Goal: Information Seeking & Learning: Learn about a topic

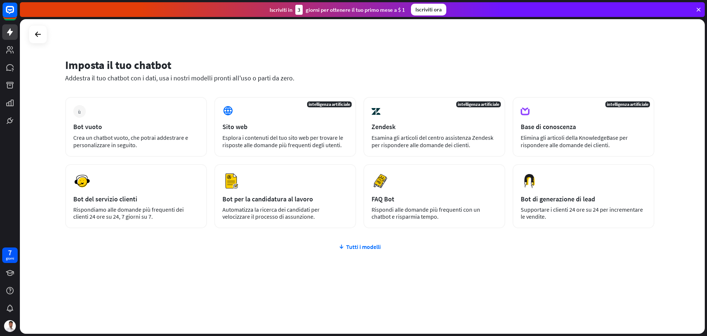
click at [564, 265] on div "più Bot vuoto Crea un chatbot vuoto, che potrai addestrare e personalizzare in …" at bounding box center [359, 207] width 589 height 220
click at [374, 243] on font "Tutti i modelli" at bounding box center [363, 246] width 35 height 7
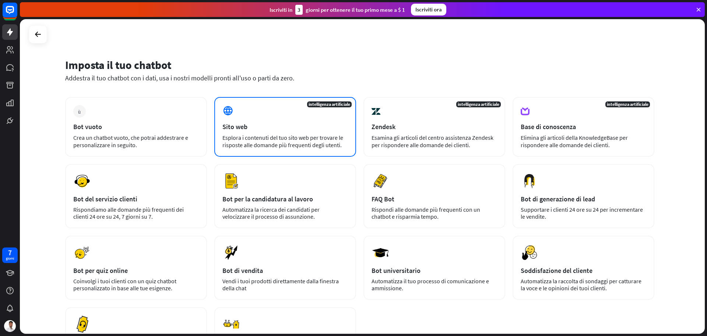
click at [321, 142] on font "Esplora i contenuti del tuo sito web per trovare le risposte alle domande più f…" at bounding box center [283, 141] width 121 height 15
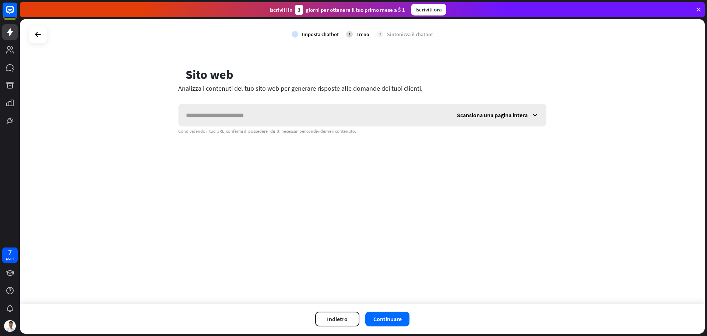
click at [513, 117] on font "Scansiona una pagina intera" at bounding box center [492, 114] width 71 height 7
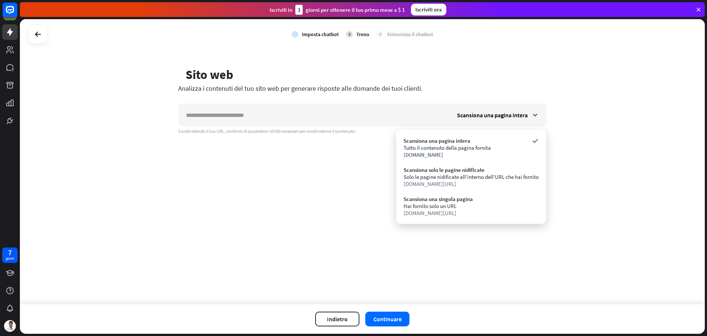
click at [278, 170] on div "controllo Imposta chatbot 2 Treno 3 Sintonizza il chatbot globo Sito web Analiz…" at bounding box center [362, 161] width 685 height 285
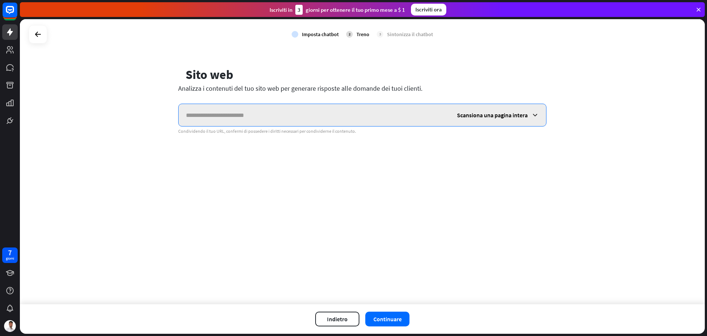
click at [248, 118] on input "text" at bounding box center [314, 115] width 271 height 22
paste input "**********"
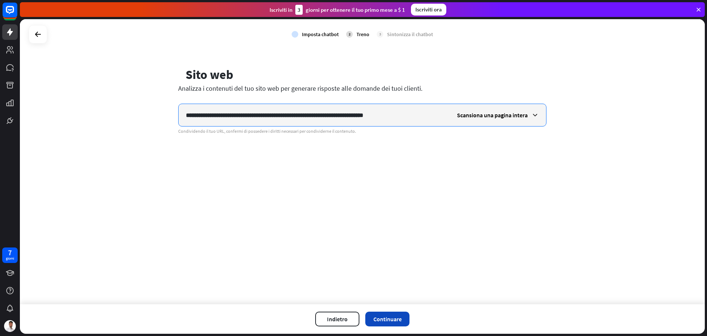
type input "**********"
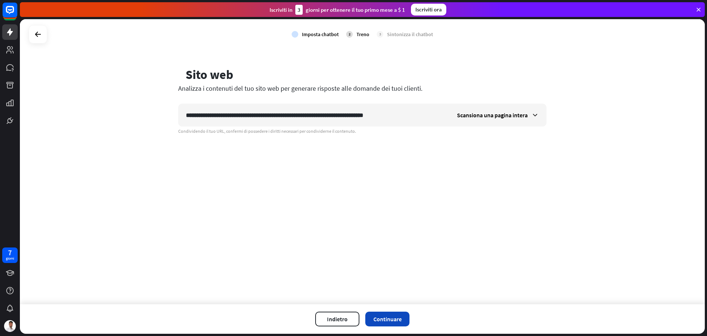
click at [388, 316] on font "Continuare" at bounding box center [388, 318] width 28 height 7
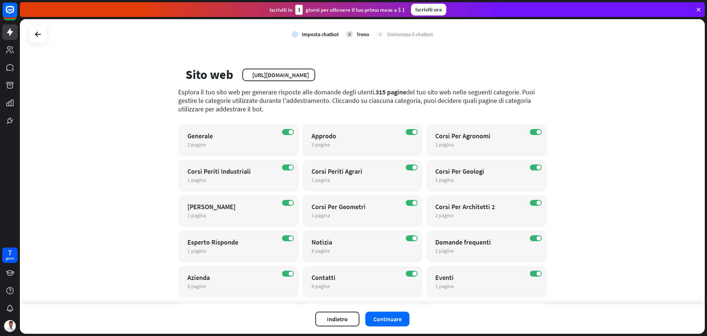
drag, startPoint x: 372, startPoint y: 91, endPoint x: 389, endPoint y: 92, distance: 17.7
click at [389, 92] on font "315 pagine" at bounding box center [391, 92] width 31 height 8
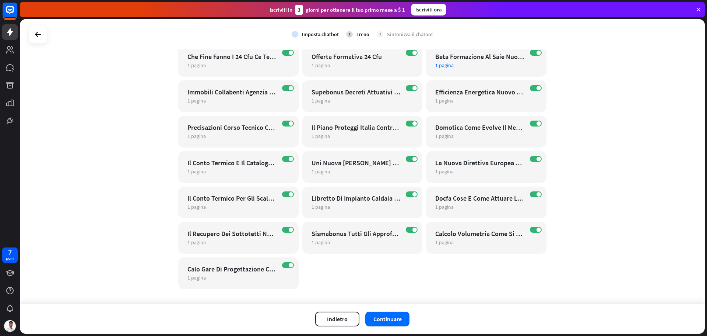
scroll to position [724, 0]
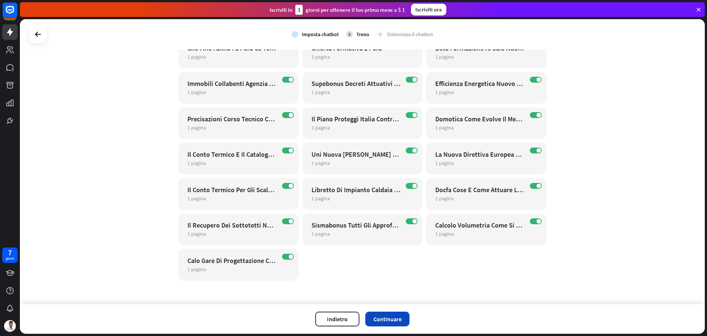
click at [396, 315] on font "Continuare" at bounding box center [388, 318] width 28 height 7
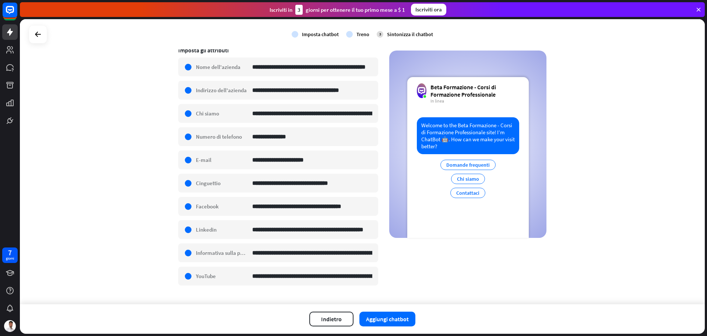
scroll to position [140, 0]
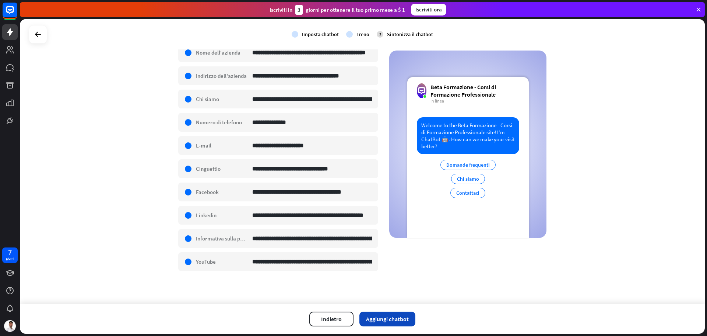
click at [397, 324] on button "Aggiungi chatbot" at bounding box center [388, 318] width 56 height 15
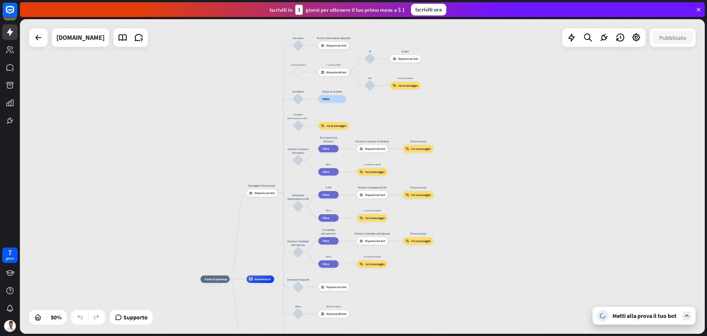
drag, startPoint x: 557, startPoint y: 158, endPoint x: 502, endPoint y: 251, distance: 108.0
click at [502, 251] on div "casa_2 Punto di partenza Messaggio di benvenuto risposta_block_bot Risposta del…" at bounding box center [362, 176] width 685 height 314
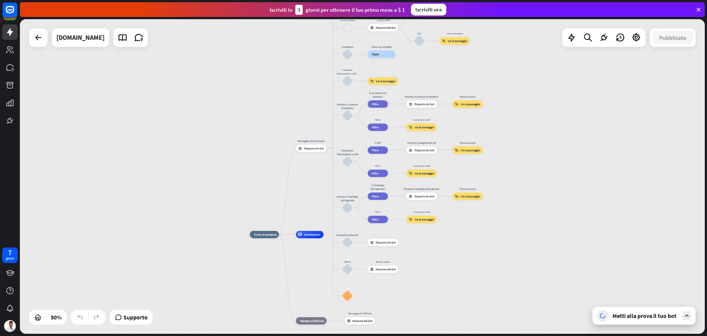
drag, startPoint x: 490, startPoint y: 234, endPoint x: 575, endPoint y: 148, distance: 120.3
click at [575, 148] on div "casa_2 Punto di partenza Messaggio di benvenuto risposta_block_bot Risposta del…" at bounding box center [362, 176] width 685 height 314
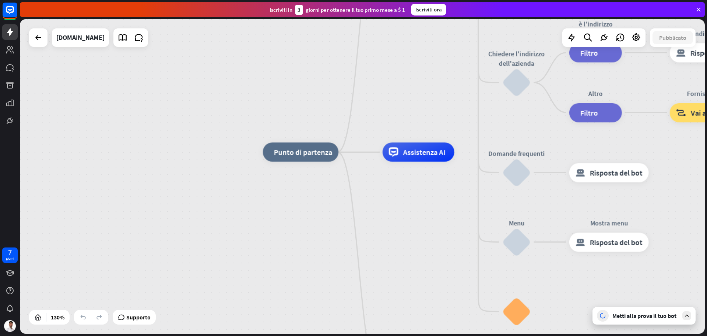
drag, startPoint x: 431, startPoint y: 235, endPoint x: 424, endPoint y: 175, distance: 60.5
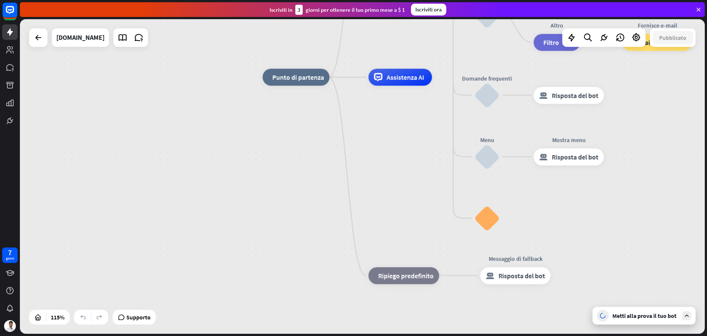
drag, startPoint x: 440, startPoint y: 257, endPoint x: 424, endPoint y: 200, distance: 59.3
click at [424, 200] on div "casa_2 Punto di partenza Messaggio di benvenuto risposta_block_bot Risposta del…" at bounding box center [657, 257] width 788 height 361
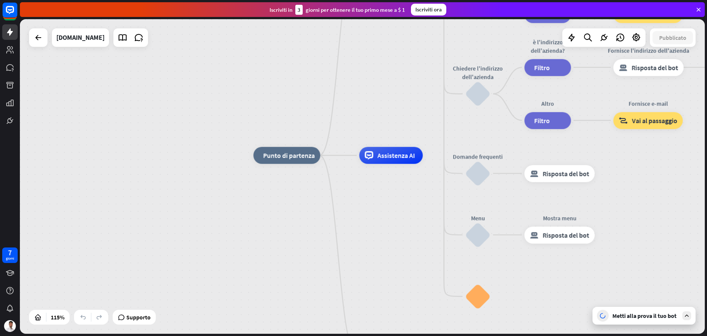
drag, startPoint x: 422, startPoint y: 134, endPoint x: 409, endPoint y: 231, distance: 97.8
click at [409, 231] on div "casa_2 Punto di partenza Messaggio di benvenuto risposta_block_bot Risposta del…" at bounding box center [647, 335] width 788 height 361
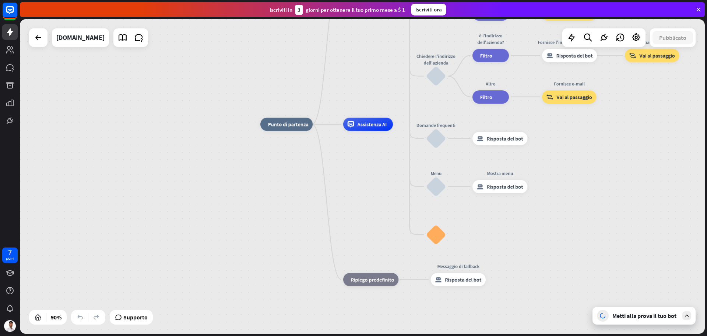
drag, startPoint x: 398, startPoint y: 250, endPoint x: 375, endPoint y: 188, distance: 66.6
click at [375, 188] on div "casa_2 Punto di partenza Messaggio di benvenuto risposta_block_bot Risposta del…" at bounding box center [568, 265] width 617 height 283
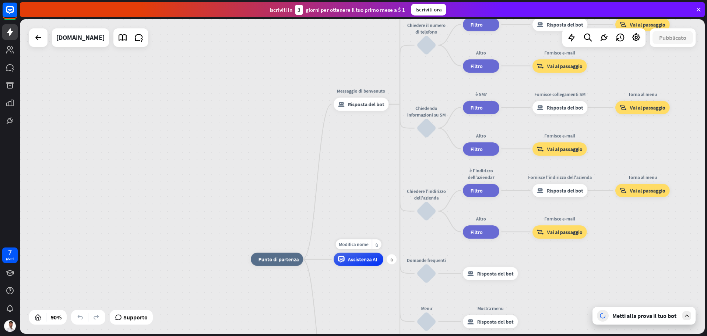
drag, startPoint x: 386, startPoint y: 133, endPoint x: 375, endPoint y: 271, distance: 137.8
click at [375, 266] on div "Modifica nome più_giallo più Assistenza AI" at bounding box center [359, 258] width 50 height 13
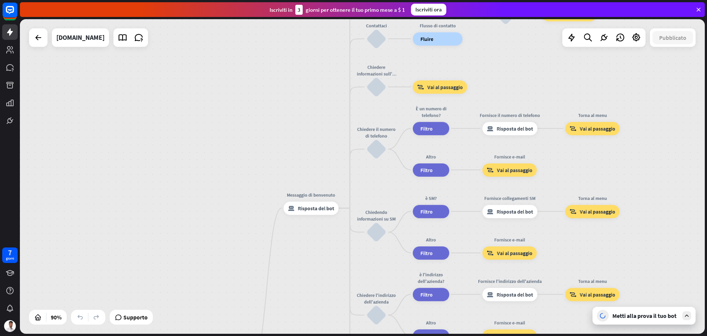
drag, startPoint x: 429, startPoint y: 156, endPoint x: 380, endPoint y: 257, distance: 112.7
click at [380, 257] on div "casa_2 Punto di partenza Messaggio di benvenuto risposta_block_bot Risposta del…" at bounding box center [362, 176] width 685 height 314
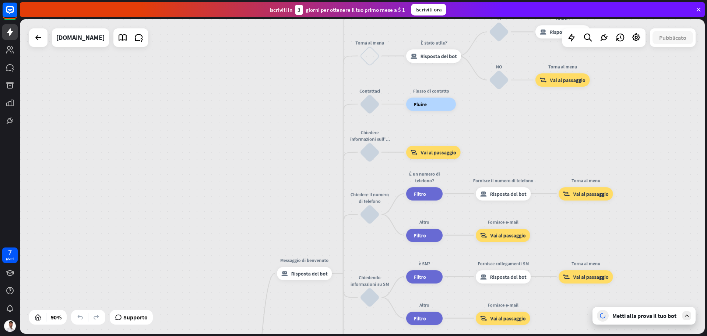
drag, startPoint x: 388, startPoint y: 183, endPoint x: 379, endPoint y: 264, distance: 81.1
click at [379, 264] on div "casa_2 Punto di partenza Messaggio di benvenuto risposta_block_bot Risposta del…" at bounding box center [362, 176] width 685 height 314
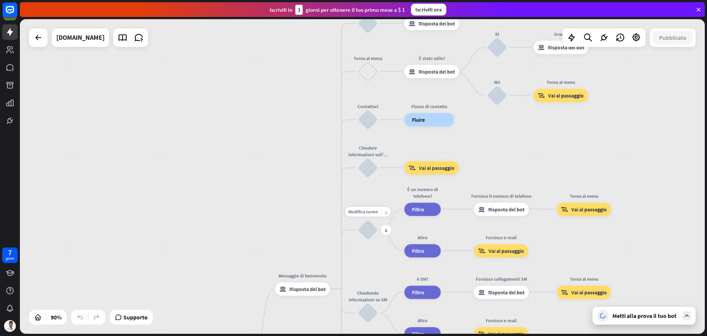
drag, startPoint x: 379, startPoint y: 155, endPoint x: 383, endPoint y: 216, distance: 61.7
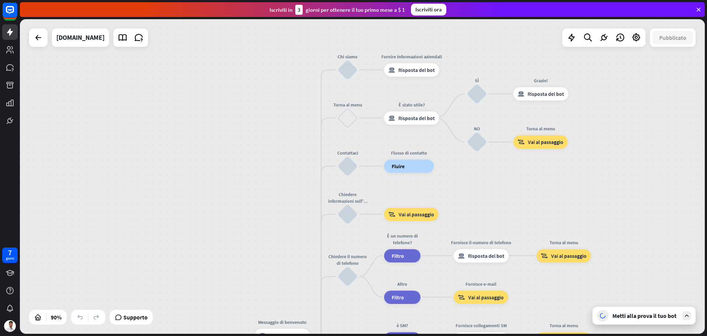
drag, startPoint x: 509, startPoint y: 155, endPoint x: 489, endPoint y: 202, distance: 50.6
click at [489, 202] on div "casa_2 Punto di partenza Messaggio di benvenuto risposta_block_bot Risposta del…" at bounding box center [362, 176] width 685 height 314
click at [348, 167] on div "blocca_input_utente" at bounding box center [348, 166] width 20 height 20
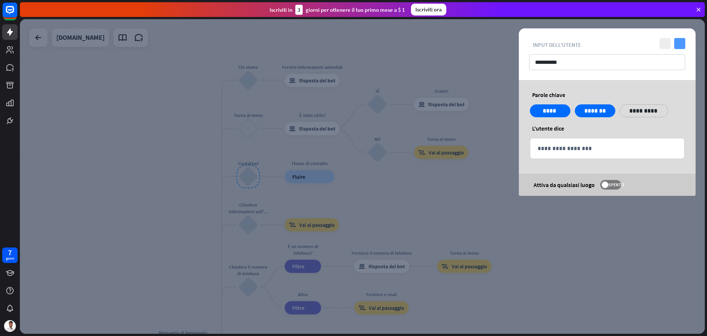
click at [682, 43] on icon "controllo" at bounding box center [680, 43] width 11 height 11
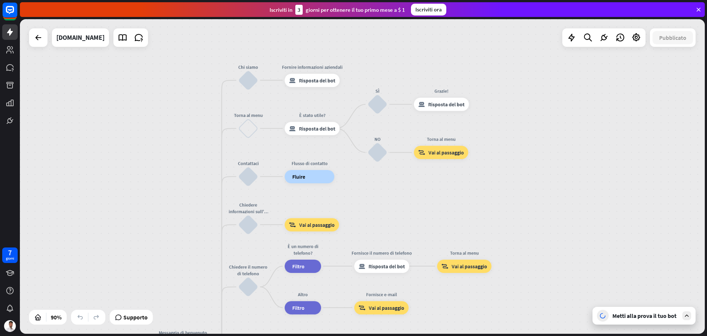
click at [643, 318] on font "Metti alla prova il tuo bot" at bounding box center [645, 315] width 64 height 7
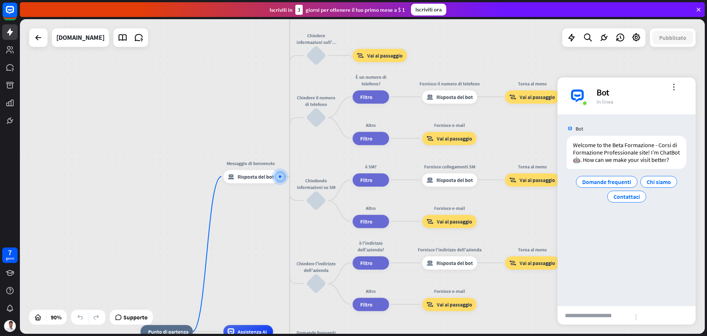
click at [595, 311] on input "text" at bounding box center [594, 315] width 72 height 18
type input "**********"
click at [642, 315] on font "Inviare" at bounding box center [663, 315] width 56 height 9
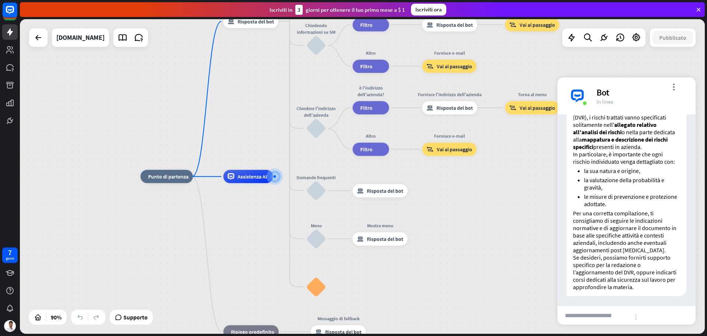
scroll to position [138, 0]
click at [606, 315] on input "text" at bounding box center [594, 315] width 72 height 18
type input "**********"
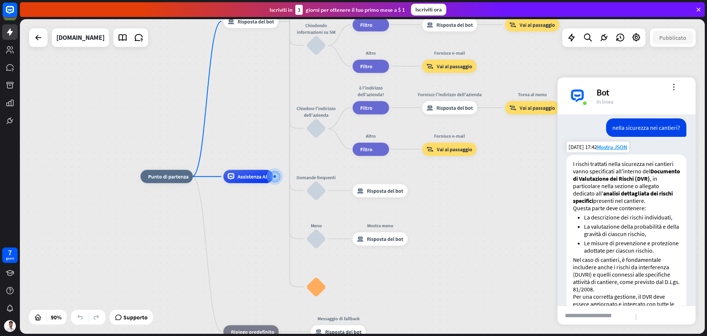
scroll to position [313, 0]
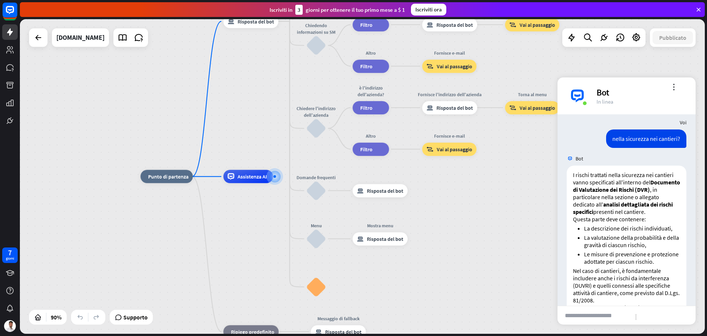
click at [598, 310] on input "text" at bounding box center [594, 315] width 72 height 18
type input "**********"
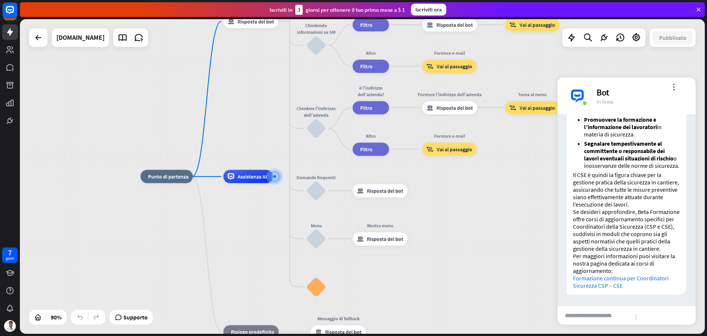
scroll to position [855, 0]
click at [676, 90] on div "Bot" at bounding box center [642, 92] width 90 height 11
click at [675, 88] on font "more_vert" at bounding box center [673, 86] width 7 height 7
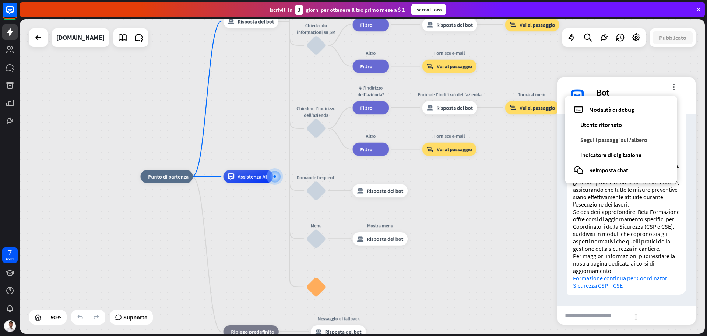
click at [648, 141] on font "Segui i passaggi sull'albero" at bounding box center [614, 139] width 67 height 7
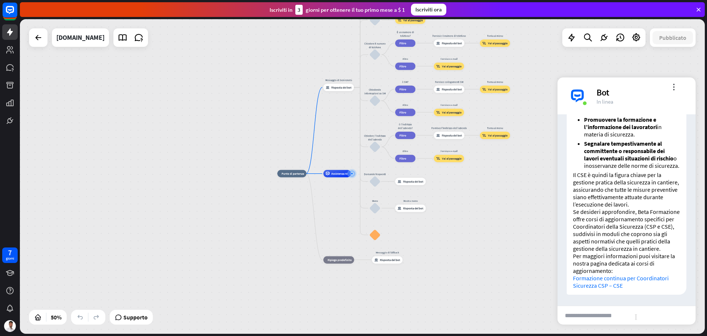
drag, startPoint x: 517, startPoint y: 76, endPoint x: 536, endPoint y: 71, distance: 19.4
click at [536, 71] on div "casa_2 Punto di partenza Messaggio di benvenuto risposta_block_bot Risposta del…" at bounding box center [362, 176] width 685 height 314
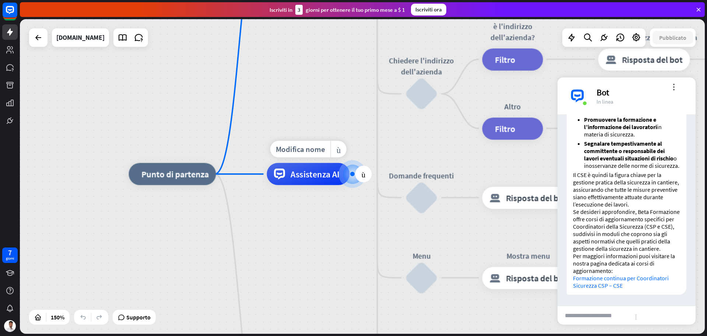
click at [354, 180] on div at bounding box center [352, 174] width 13 height 13
click at [353, 174] on div at bounding box center [352, 174] width 4 height 4
click at [365, 175] on font "più" at bounding box center [364, 174] width 4 height 8
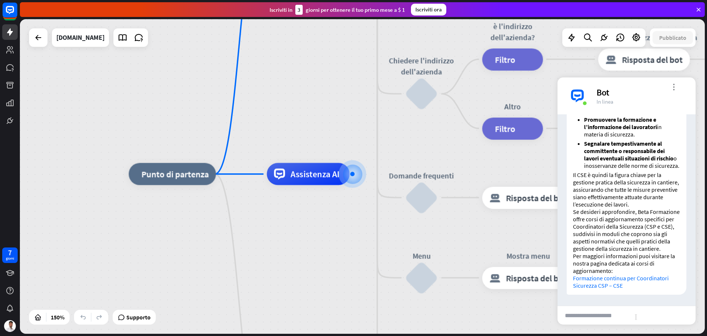
click at [675, 87] on font "more_vert" at bounding box center [673, 86] width 7 height 7
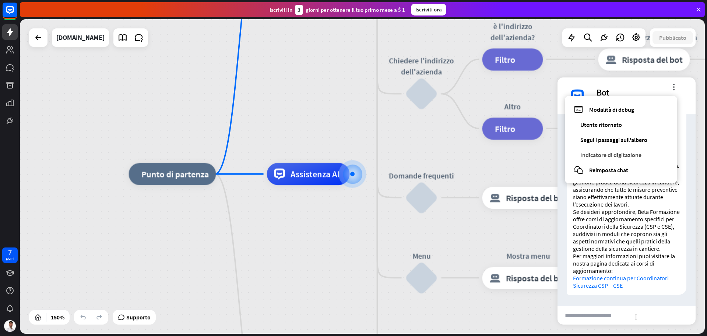
click at [635, 155] on font "Indicatore di digitazione" at bounding box center [611, 154] width 61 height 7
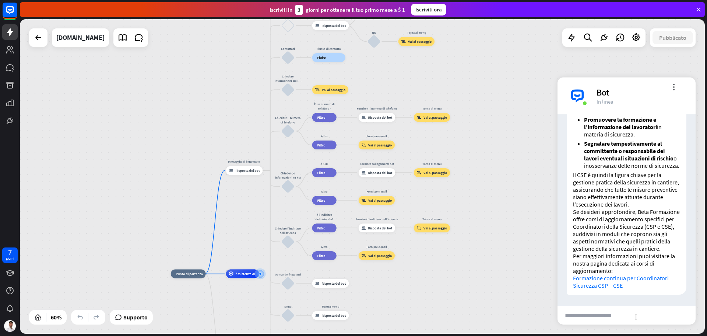
drag, startPoint x: 510, startPoint y: 184, endPoint x: 406, endPoint y: 275, distance: 138.1
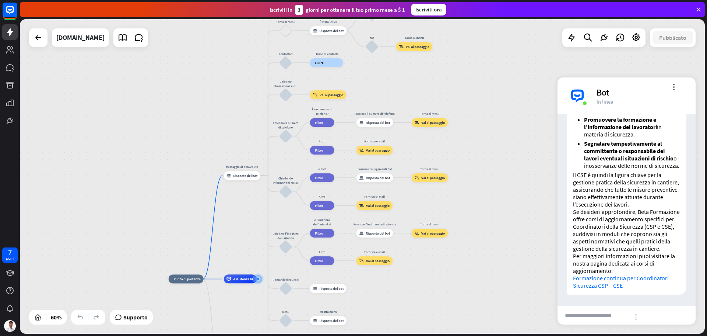
drag, startPoint x: 518, startPoint y: 123, endPoint x: 469, endPoint y: 221, distance: 109.4
click at [470, 220] on div "casa_2 Punto di partenza Messaggio di benvenuto risposta_block_bot Risposta del…" at bounding box center [362, 176] width 685 height 314
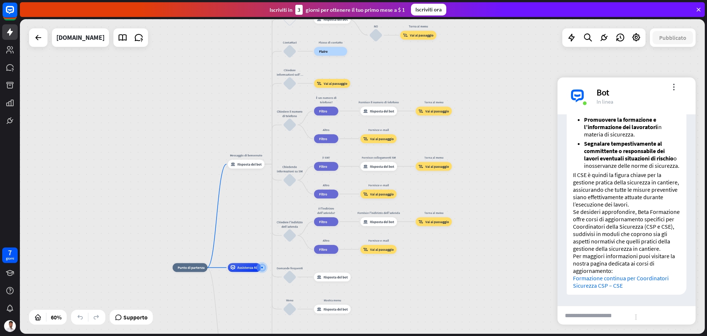
drag, startPoint x: 473, startPoint y: 232, endPoint x: 526, endPoint y: 122, distance: 122.3
click at [526, 123] on div "casa_2 Punto di partenza Messaggio di benvenuto risposta_block_bot Risposta del…" at bounding box center [362, 176] width 685 height 314
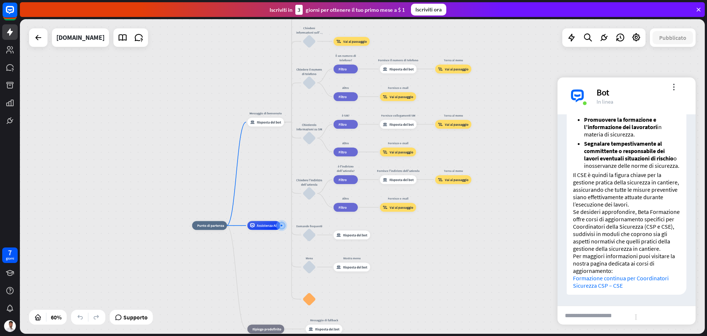
drag, startPoint x: 494, startPoint y: 212, endPoint x: 519, endPoint y: 162, distance: 55.5
click at [519, 162] on div "casa_2 Punto di partenza Messaggio di benvenuto risposta_block_bot Risposta del…" at bounding box center [362, 176] width 685 height 314
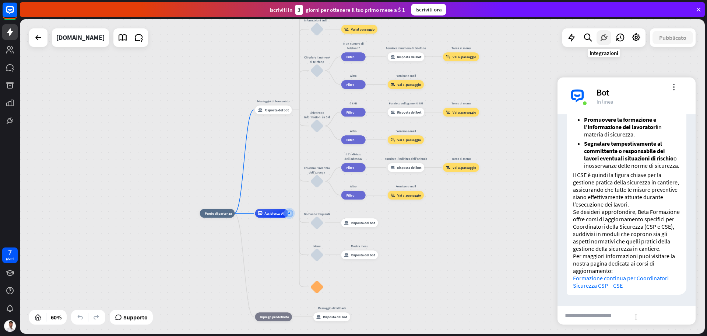
click at [600, 38] on icon at bounding box center [604, 38] width 10 height 10
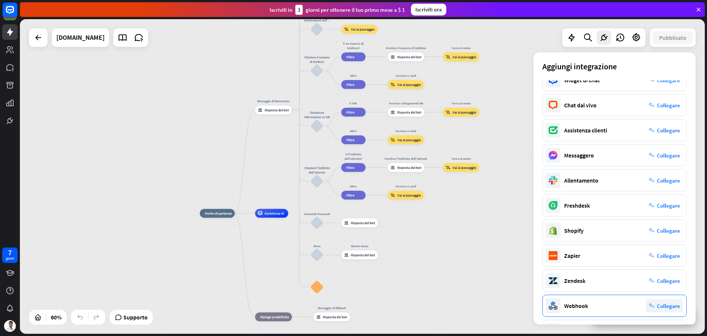
scroll to position [0, 0]
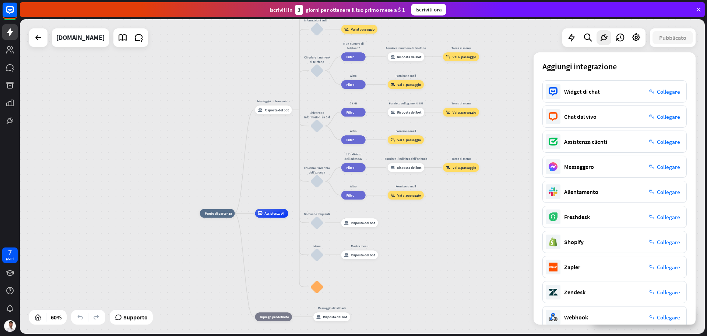
click at [459, 231] on div "casa_2 Punto di partenza Messaggio di benvenuto risposta_block_bot Risposta del…" at bounding box center [405, 307] width 411 height 189
click at [604, 37] on icon at bounding box center [604, 38] width 10 height 10
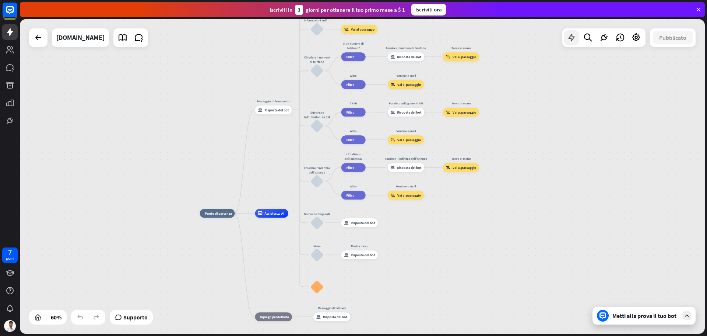
click at [578, 36] on div at bounding box center [571, 37] width 15 height 15
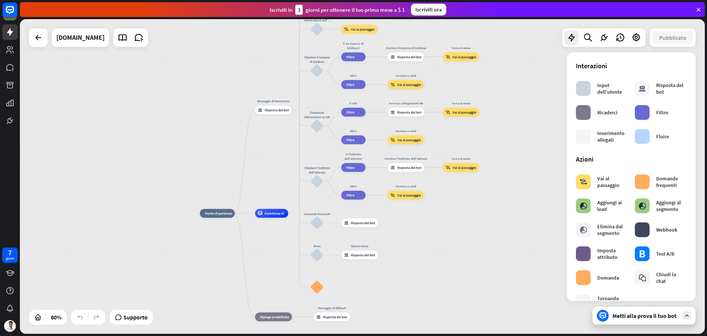
click at [537, 154] on div "casa_2 Punto di partenza Messaggio di benvenuto risposta_block_bot Risposta del…" at bounding box center [362, 176] width 685 height 314
click at [575, 33] on icon at bounding box center [572, 38] width 10 height 10
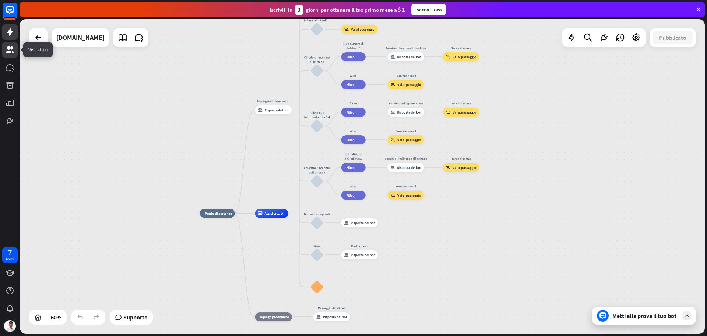
click at [15, 56] on link at bounding box center [9, 49] width 15 height 15
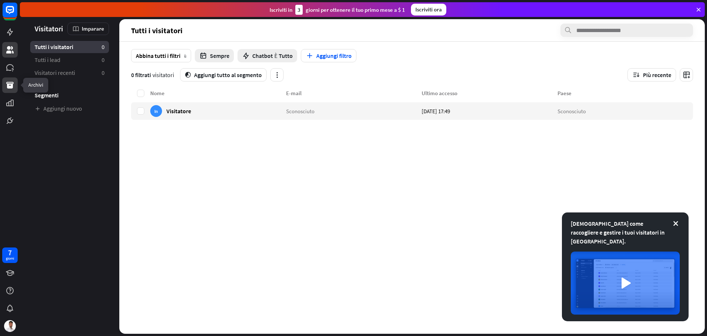
click at [13, 83] on icon at bounding box center [9, 85] width 7 height 7
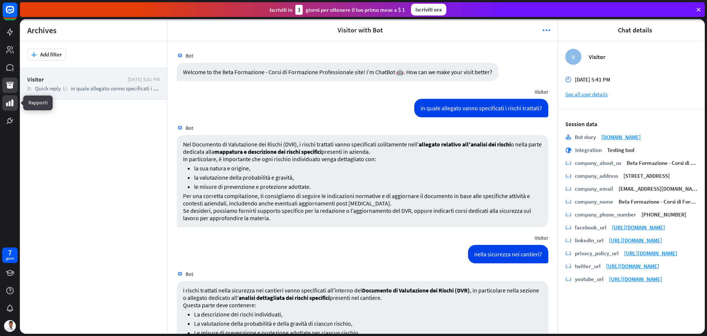
scroll to position [261, 0]
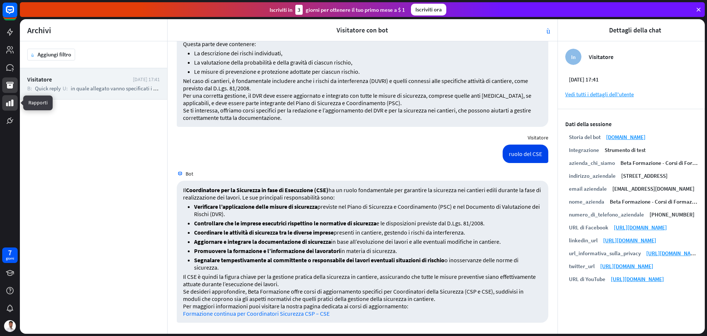
click at [8, 101] on icon at bounding box center [10, 102] width 9 height 9
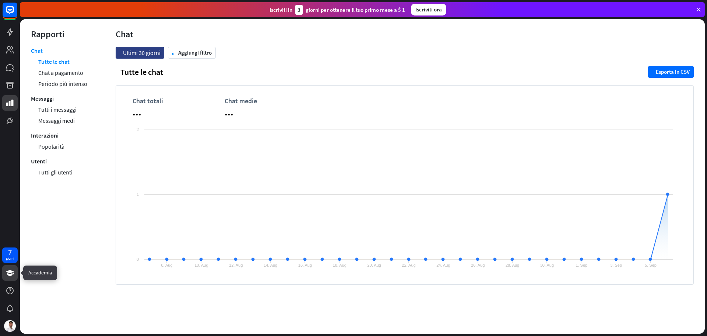
click at [15, 271] on link at bounding box center [9, 272] width 15 height 15
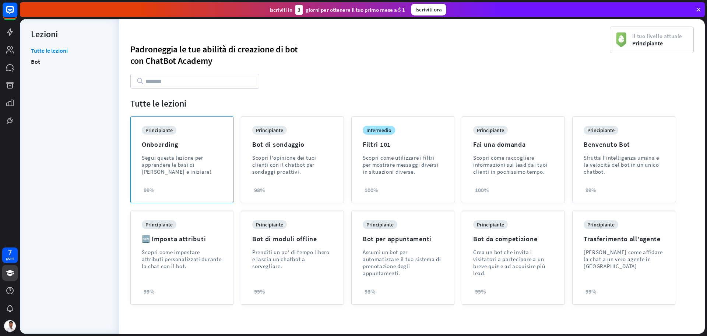
click at [203, 183] on div "principiante Onboarding Segui questa lezione per apprendere le basi di [PERSON_…" at bounding box center [182, 156] width 80 height 60
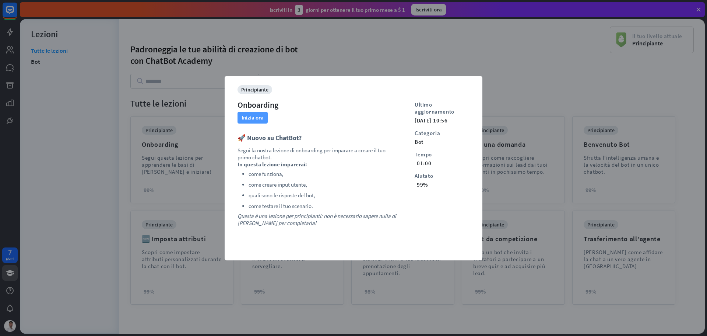
click at [257, 120] on font "Inizia ora" at bounding box center [253, 117] width 22 height 7
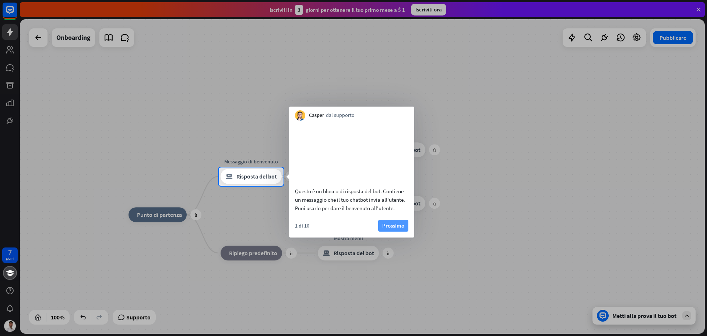
click at [395, 229] on font "Prossimo" at bounding box center [393, 225] width 22 height 7
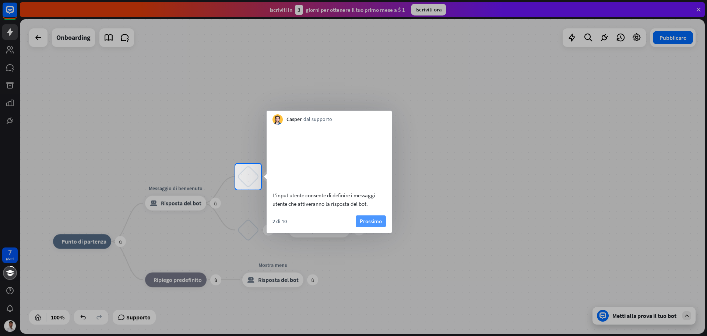
click at [368, 224] on font "Prossimo" at bounding box center [371, 220] width 22 height 7
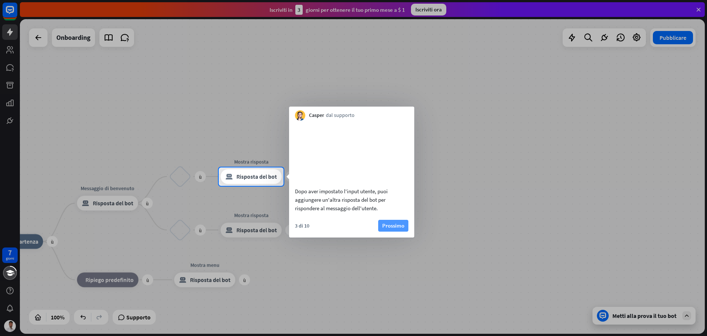
click at [388, 229] on font "Prossimo" at bounding box center [393, 225] width 22 height 7
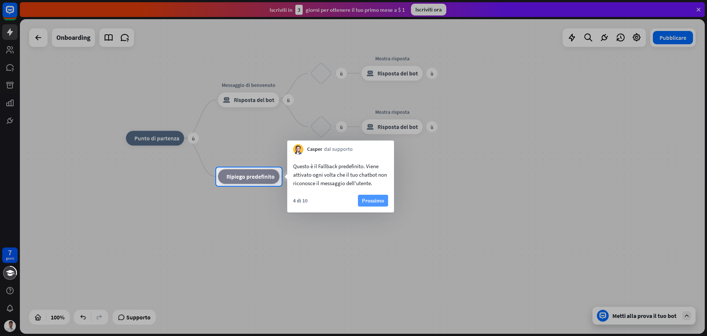
click at [377, 196] on font "Prossimo" at bounding box center [373, 200] width 22 height 10
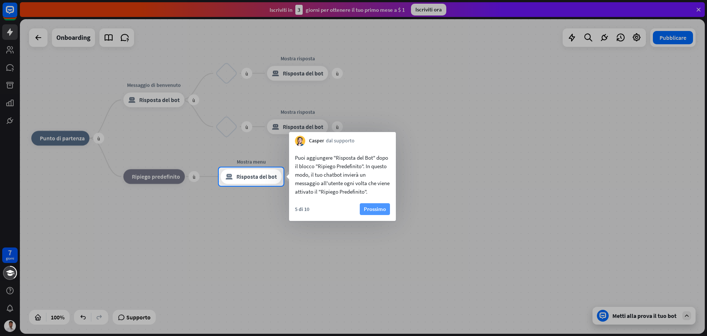
click at [374, 209] on font "Prossimo" at bounding box center [375, 208] width 22 height 7
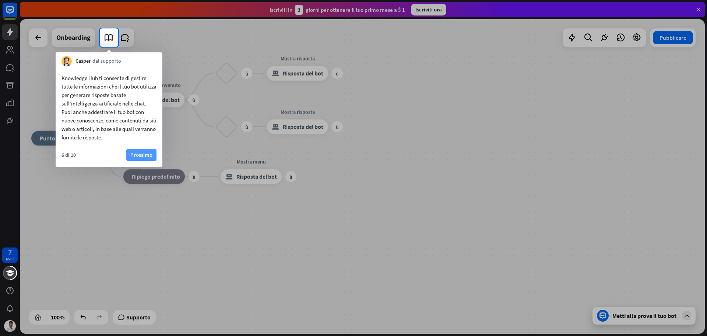
click at [143, 154] on font "Prossimo" at bounding box center [141, 154] width 22 height 7
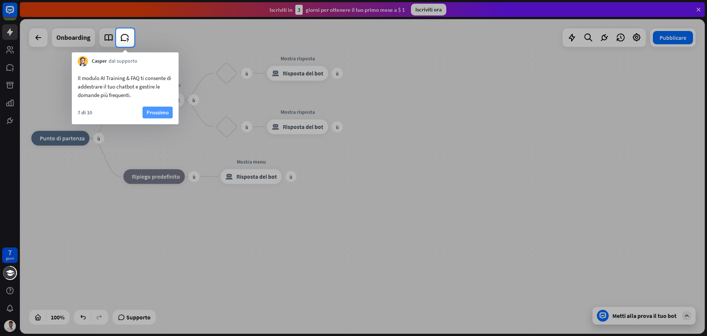
click at [156, 111] on font "Prossimo" at bounding box center [158, 112] width 22 height 7
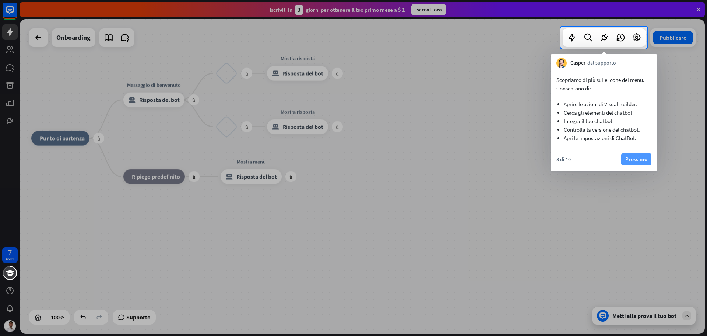
click at [644, 160] on font "Prossimo" at bounding box center [637, 158] width 22 height 7
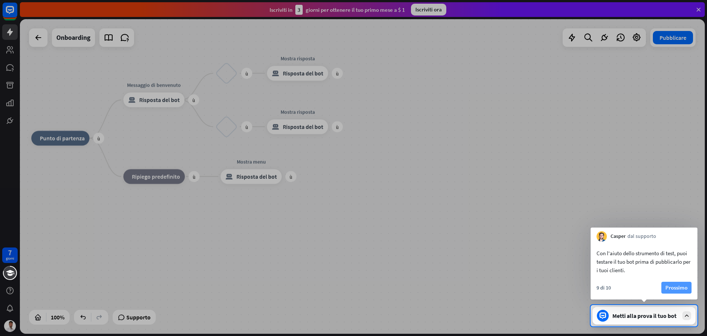
click at [685, 287] on font "Prossimo" at bounding box center [677, 287] width 22 height 7
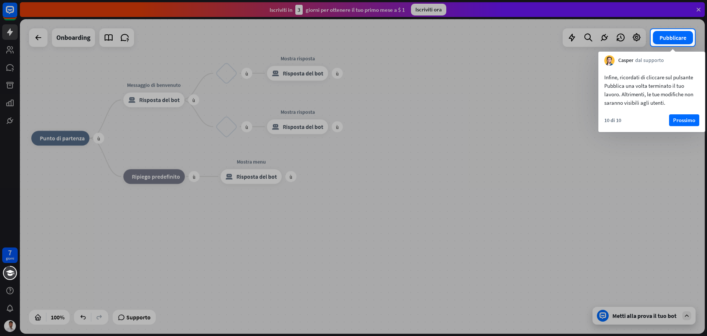
click at [640, 150] on div at bounding box center [353, 191] width 707 height 290
click at [680, 120] on font "Prossimo" at bounding box center [684, 119] width 22 height 7
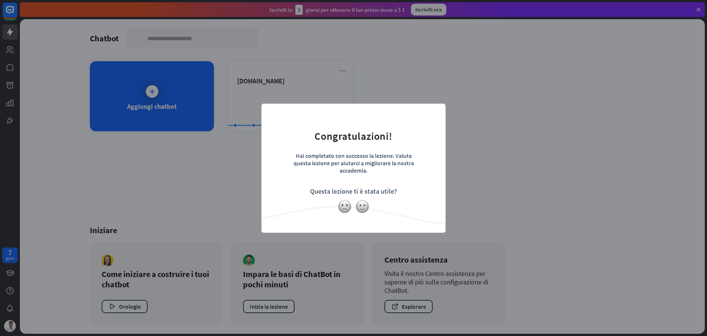
click at [370, 209] on div at bounding box center [354, 206] width 184 height 14
click at [364, 208] on img at bounding box center [362, 206] width 14 height 14
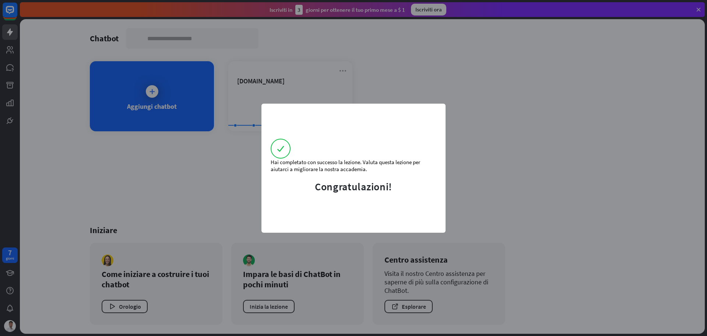
click at [531, 192] on div "Hai completato con successo la lezione. Valuta questa lezione per aiutarci a mi…" at bounding box center [353, 168] width 707 height 336
